Goal: Information Seeking & Learning: Learn about a topic

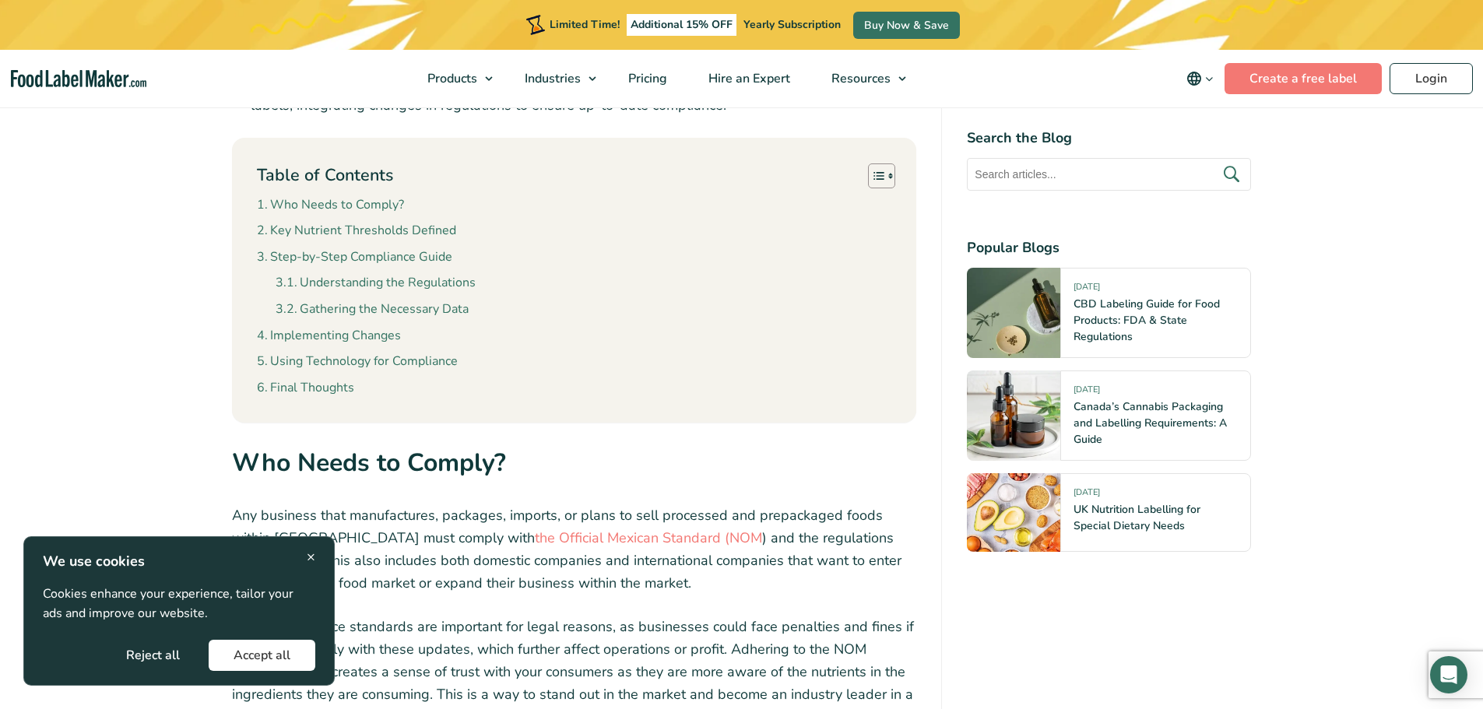
scroll to position [1401, 0]
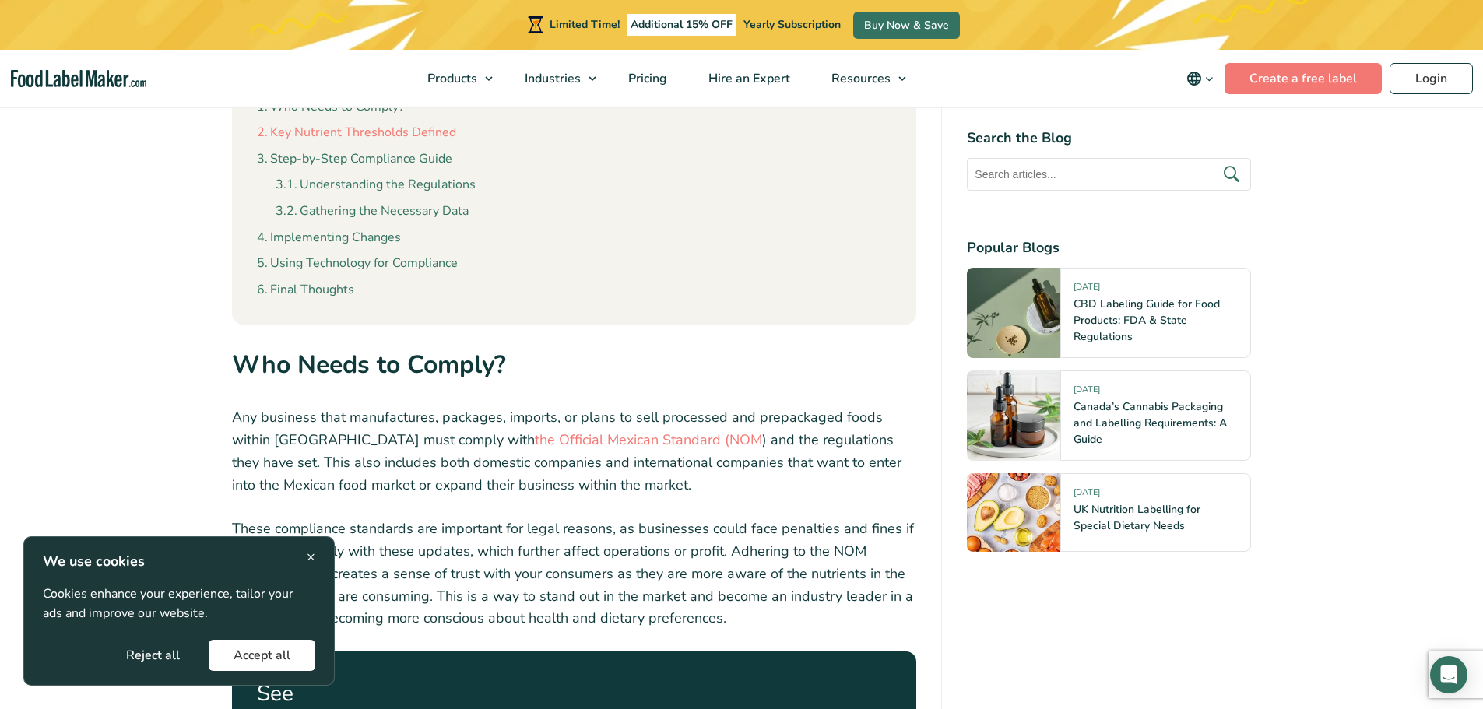
click at [434, 128] on link "Key Nutrient Thresholds Defined" at bounding box center [356, 133] width 199 height 20
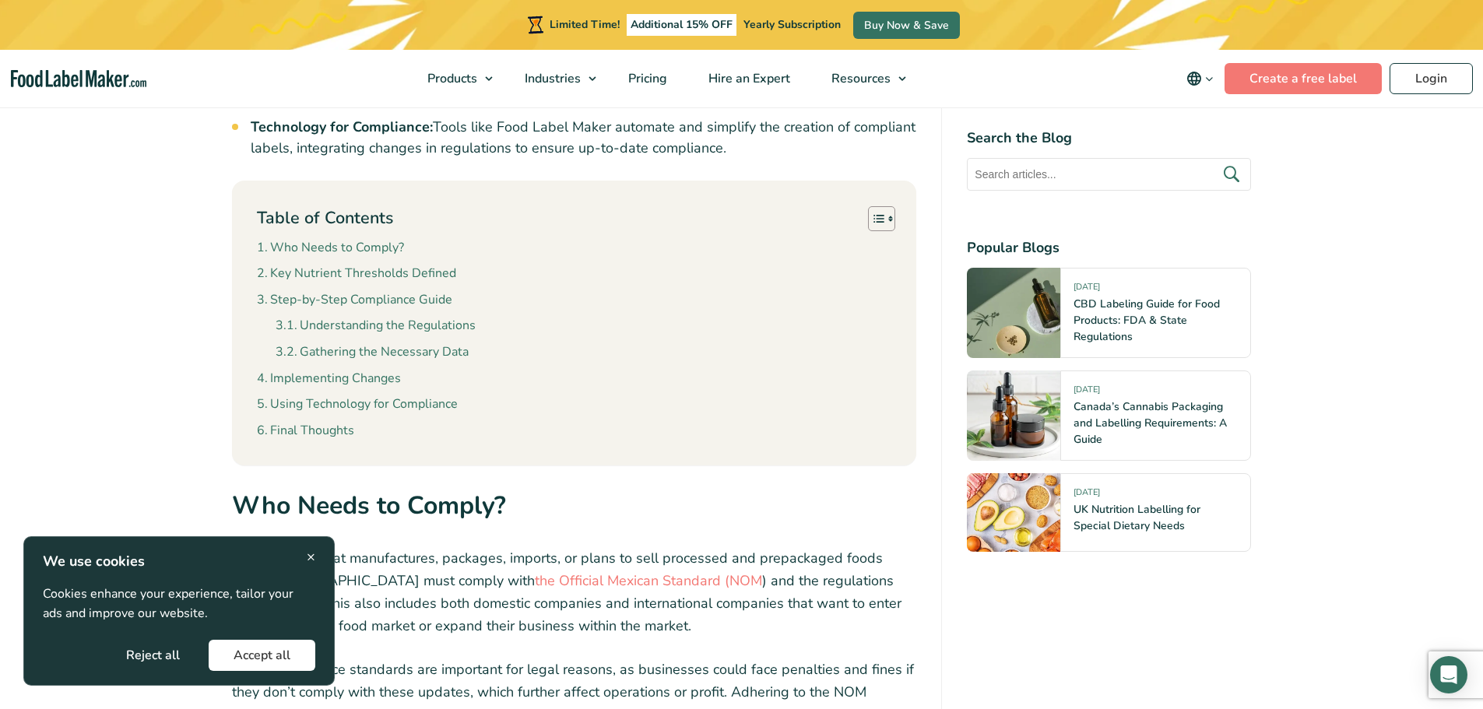
scroll to position [1248, 0]
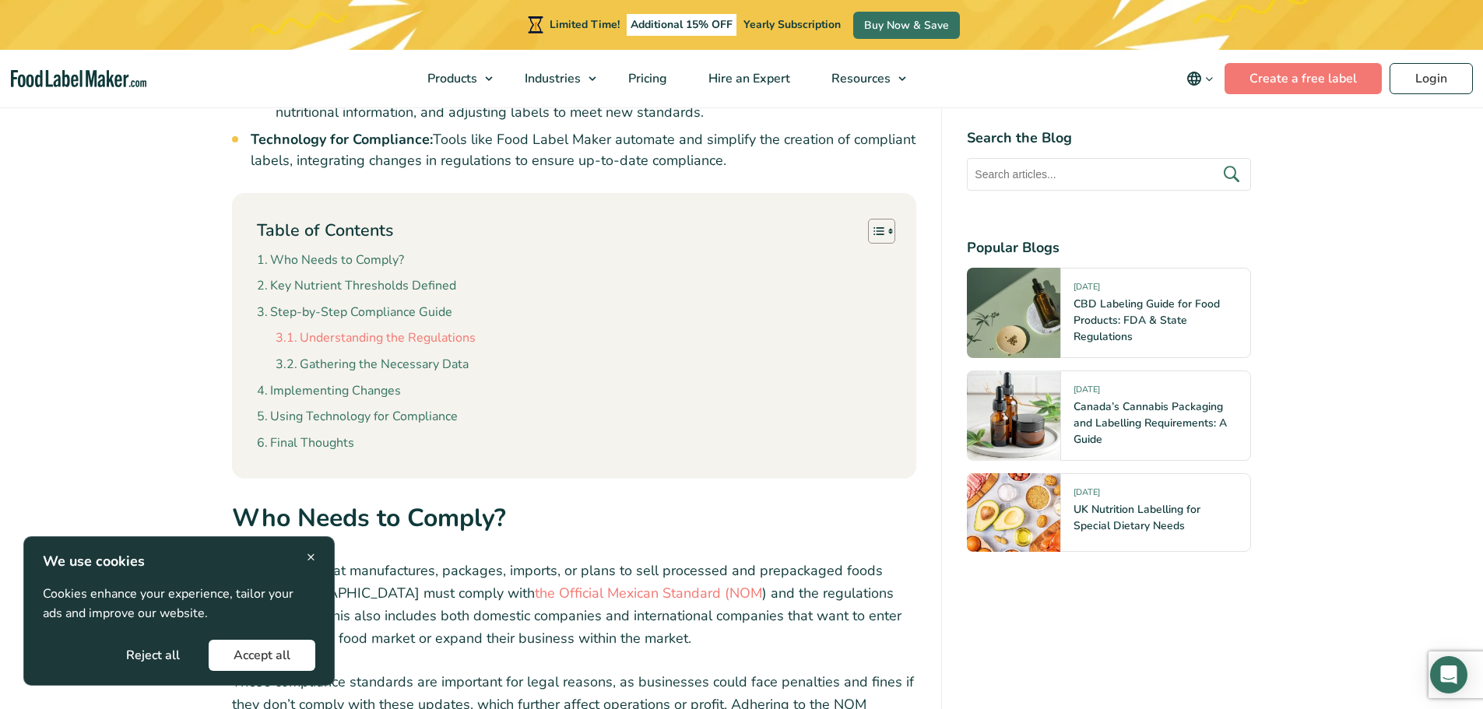
click at [440, 337] on link "Understanding the Regulations" at bounding box center [376, 338] width 200 height 20
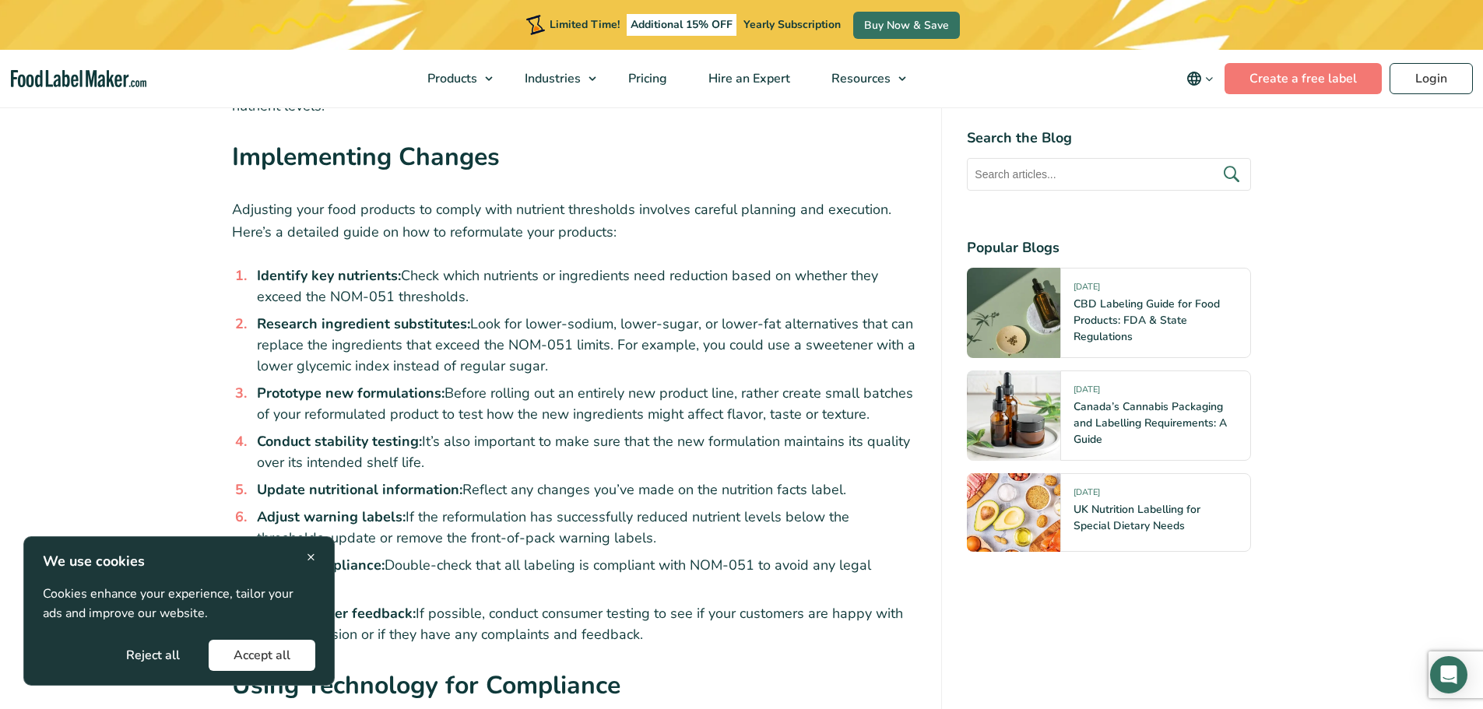
scroll to position [3160, 0]
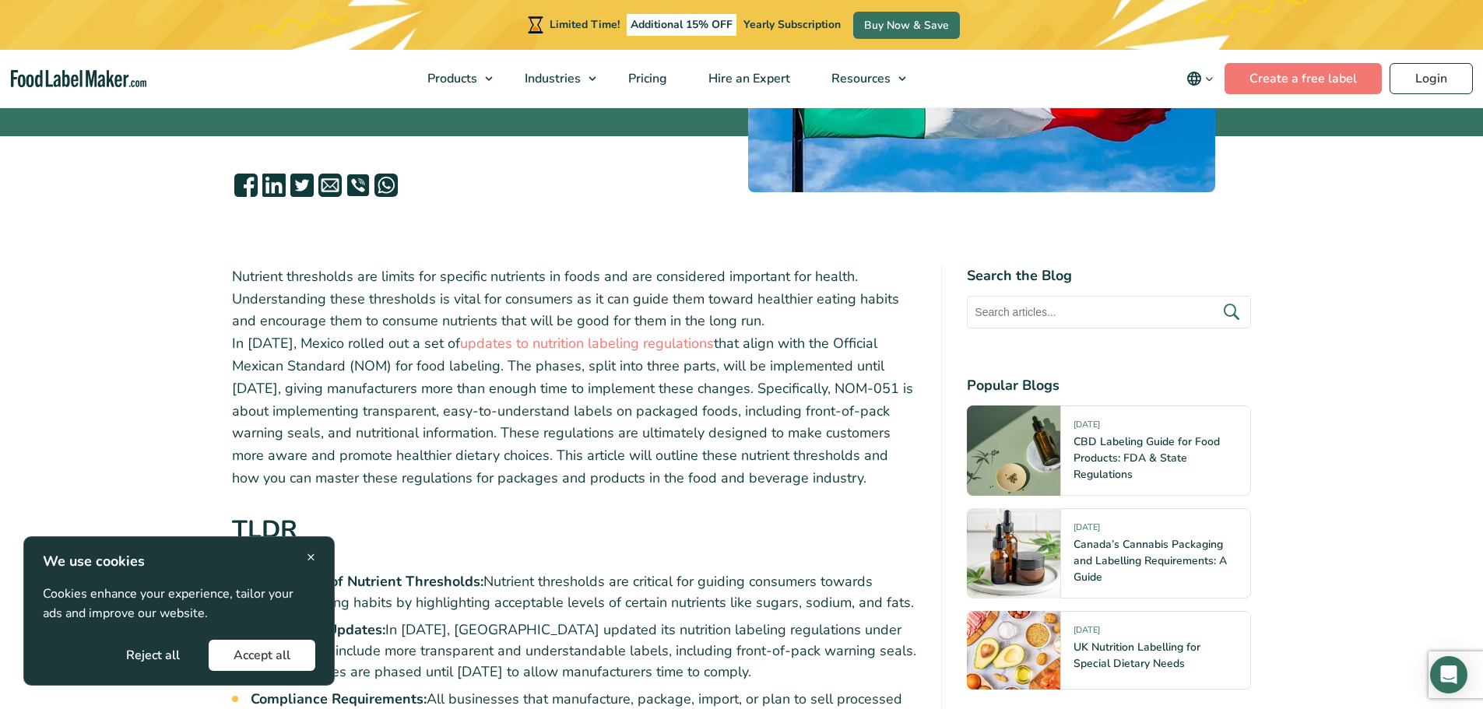
scroll to position [389, 0]
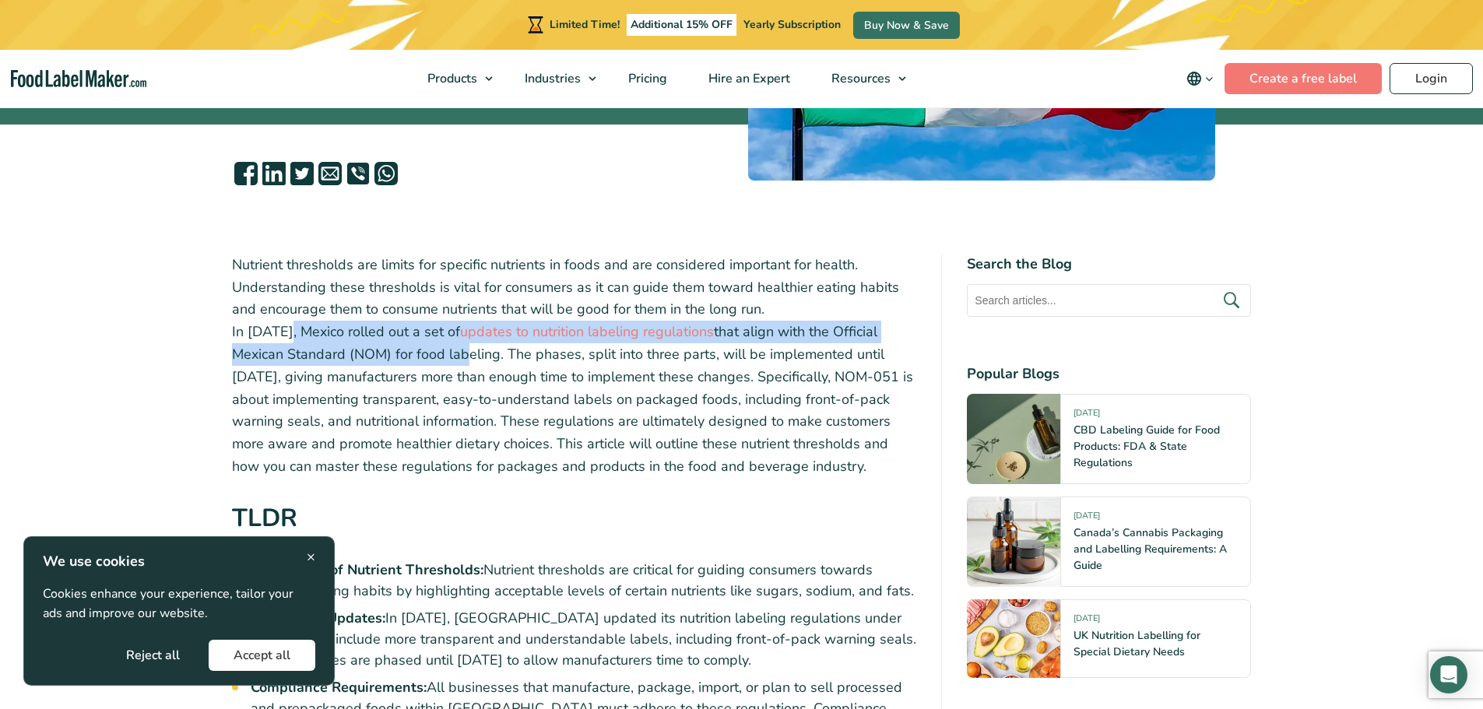
drag, startPoint x: 293, startPoint y: 329, endPoint x: 460, endPoint y: 346, distance: 168.2
click at [460, 346] on p "Nutrient thresholds are limits for specific nutrients in foods and are consider…" at bounding box center [574, 366] width 685 height 224
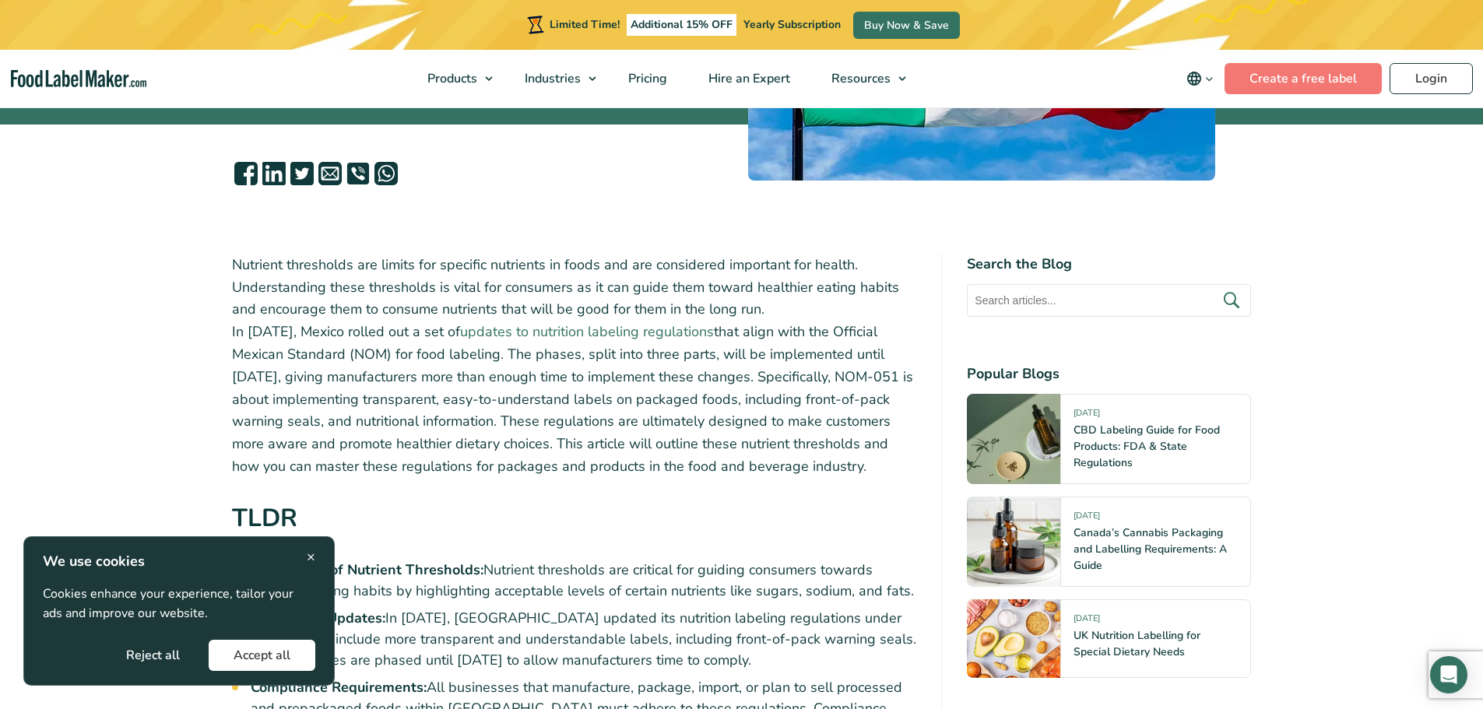
click at [568, 326] on link "updates to nutrition labeling regulations" at bounding box center [587, 331] width 254 height 19
